Goal: Task Accomplishment & Management: Manage account settings

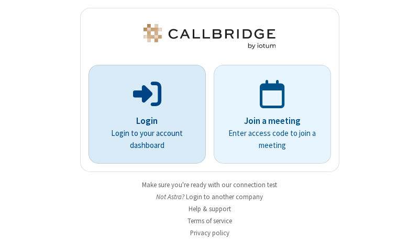
click at [143, 121] on p "Login" at bounding box center [147, 122] width 88 height 14
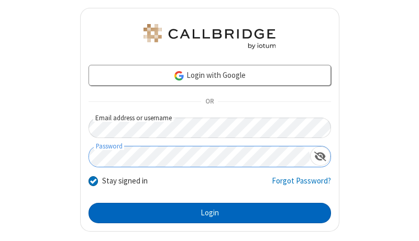
click at [205, 213] on button "Login" at bounding box center [209, 213] width 242 height 21
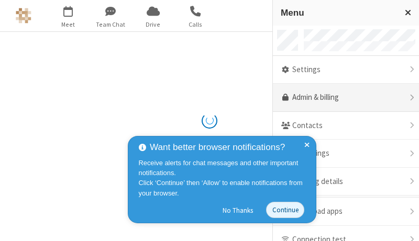
click at [342, 98] on link "Admin & billing" at bounding box center [346, 98] width 146 height 28
